Goal: Check status: Check status

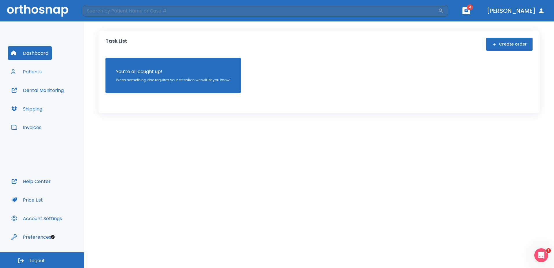
click at [27, 69] on button "Patients" at bounding box center [26, 72] width 37 height 14
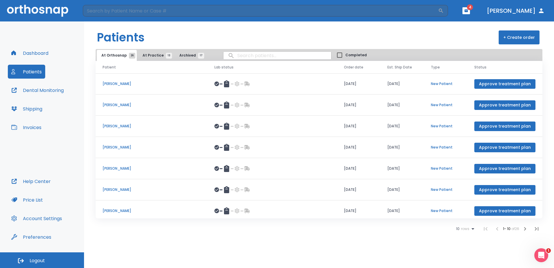
click at [258, 53] on input "search" at bounding box center [278, 55] width 108 height 11
type input "[PERSON_NAME]"
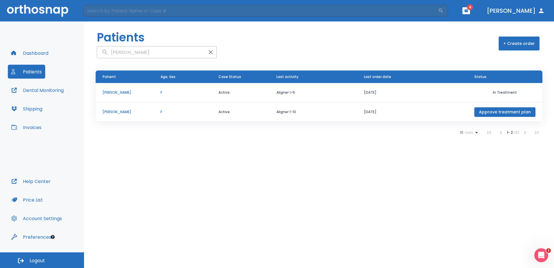
click at [131, 110] on p "[PERSON_NAME]" at bounding box center [125, 111] width 44 height 5
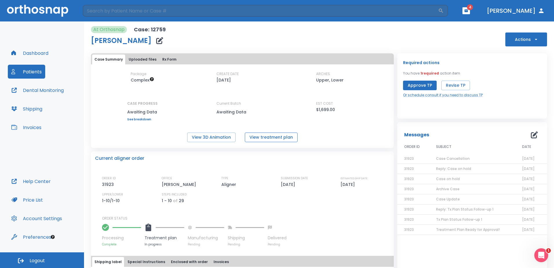
click at [281, 138] on button "View treatment plan" at bounding box center [271, 137] width 53 height 10
